Goal: Navigation & Orientation: Find specific page/section

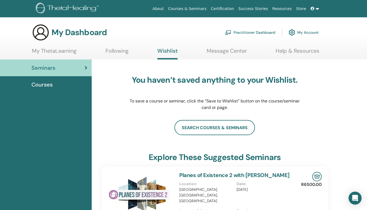
click at [50, 84] on span "Courses" at bounding box center [41, 85] width 21 height 8
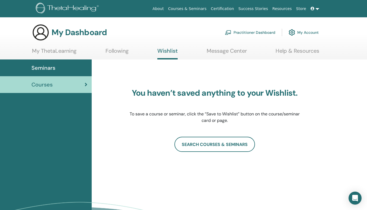
click at [59, 53] on link "My ThetaLearning" at bounding box center [54, 53] width 44 height 11
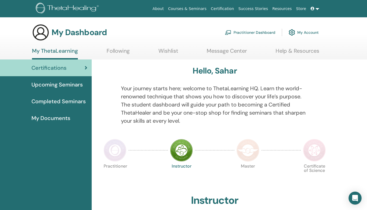
click at [45, 116] on span "My Documents" at bounding box center [50, 118] width 39 height 8
